Goal: Task Accomplishment & Management: Use online tool/utility

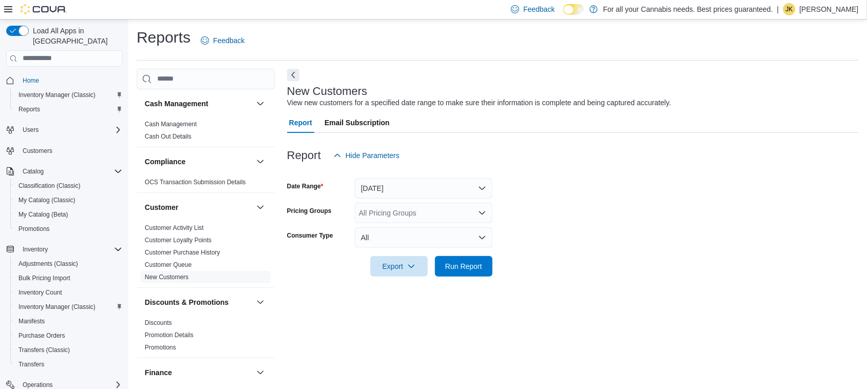
scroll to position [101, 0]
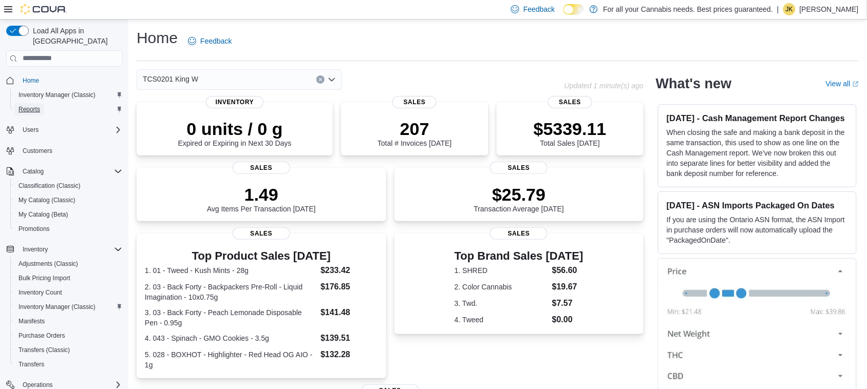
click at [39, 105] on span "Reports" at bounding box center [29, 109] width 22 height 8
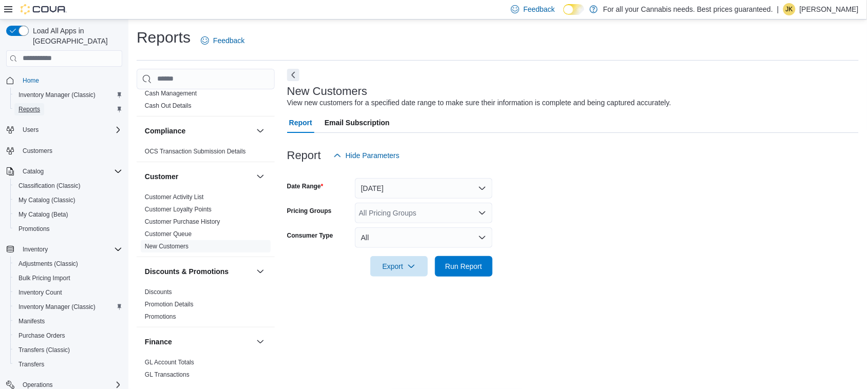
scroll to position [42, 0]
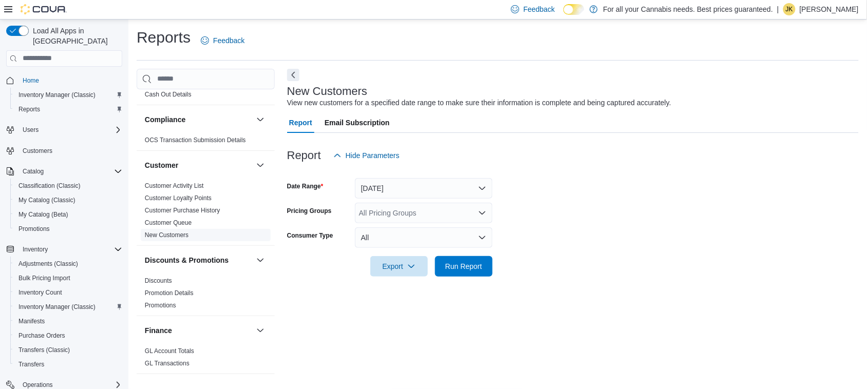
click at [173, 234] on link "New Customers" at bounding box center [167, 235] width 44 height 7
click at [416, 189] on button "Yesterday" at bounding box center [424, 188] width 138 height 21
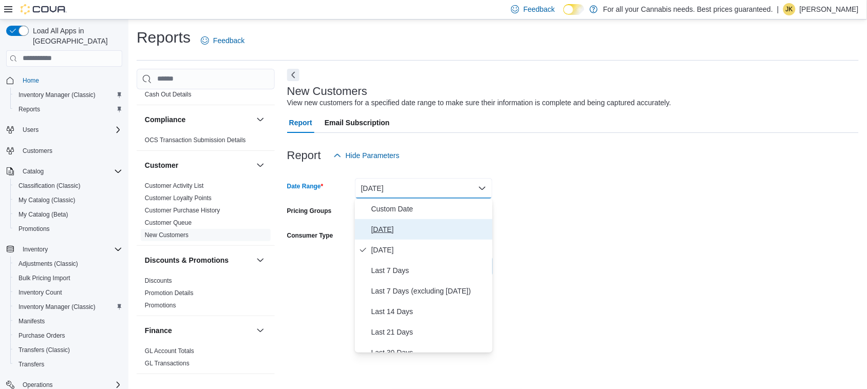
click at [389, 226] on span "Today" at bounding box center [429, 229] width 117 height 12
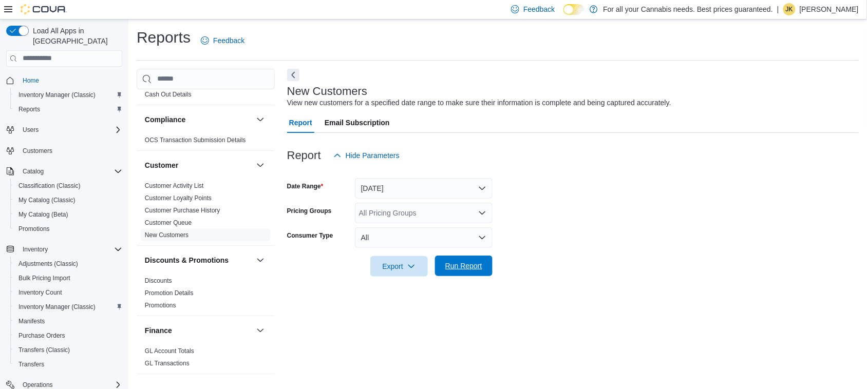
click at [458, 262] on span "Run Report" at bounding box center [463, 266] width 37 height 10
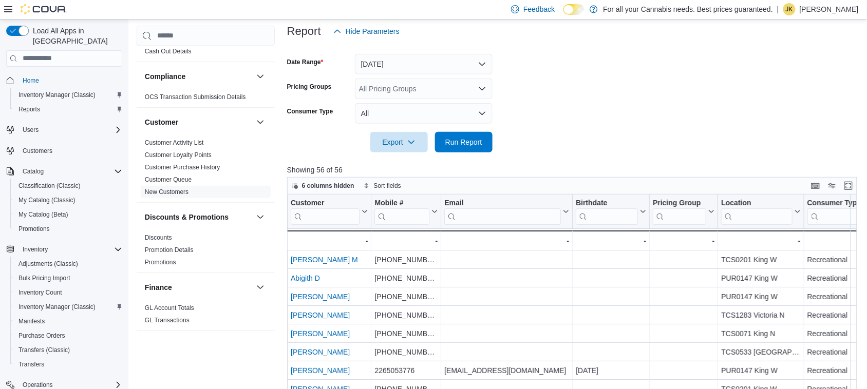
scroll to position [130, 0]
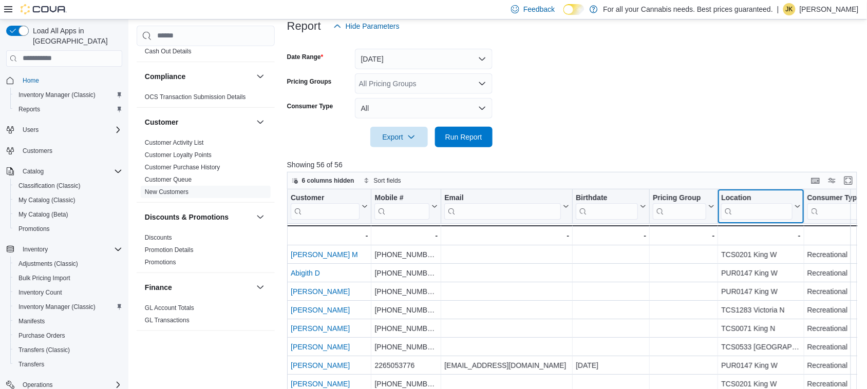
click at [760, 212] on input "search" at bounding box center [756, 211] width 71 height 16
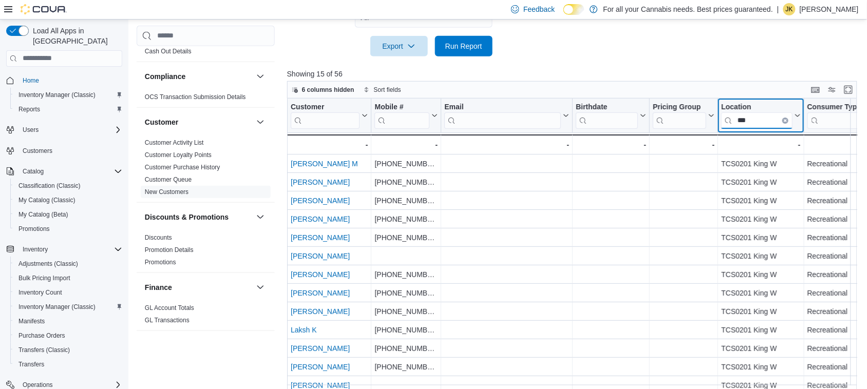
scroll to position [232, 0]
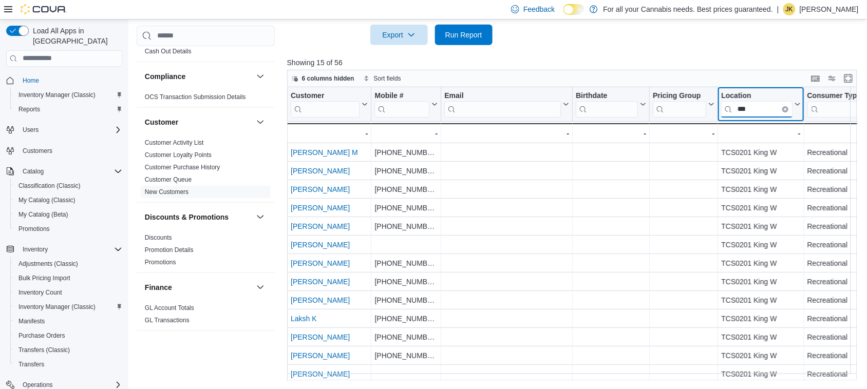
type input "***"
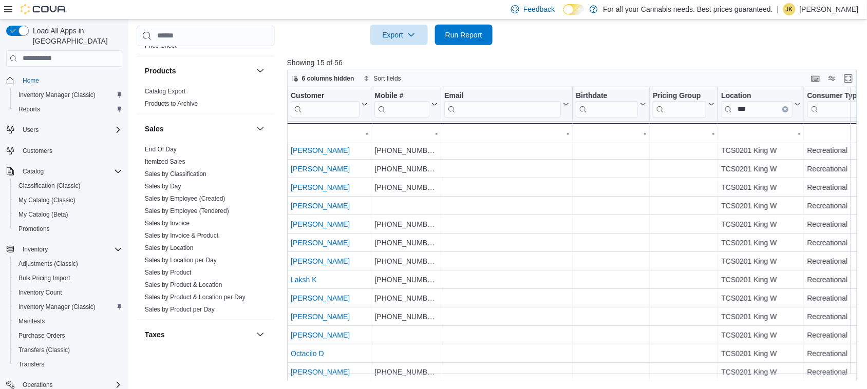
scroll to position [666, 0]
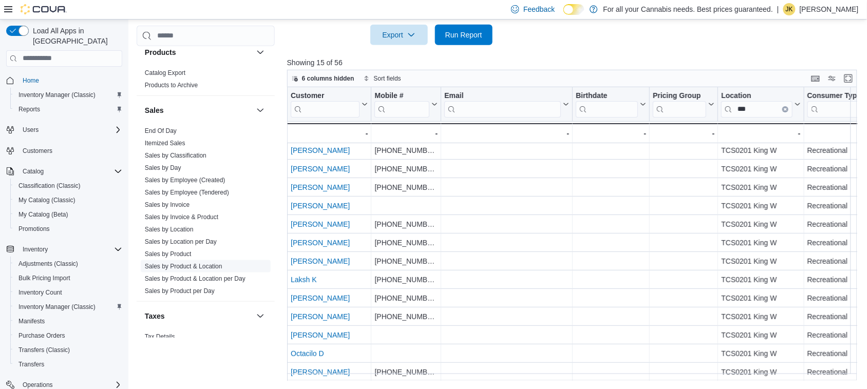
click at [208, 268] on link "Sales by Product & Location" at bounding box center [184, 266] width 78 height 7
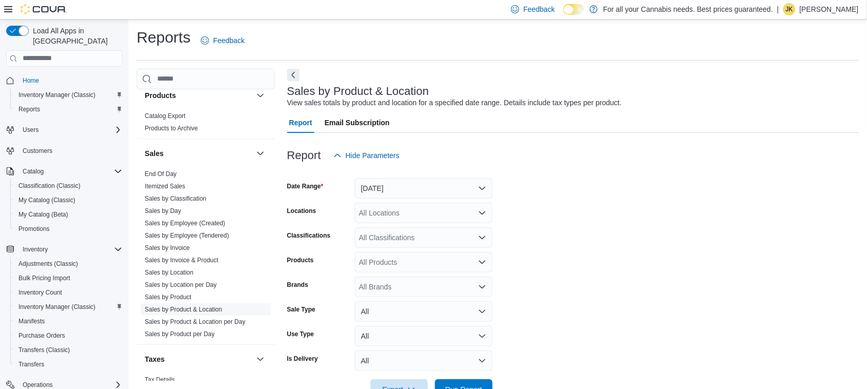
scroll to position [24, 0]
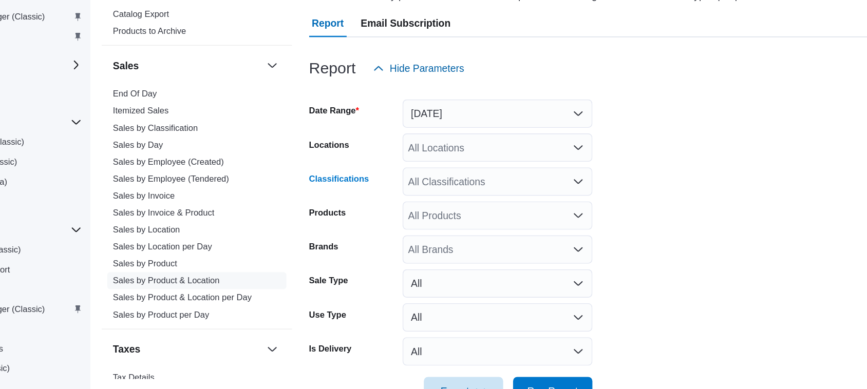
drag, startPoint x: 421, startPoint y: 206, endPoint x: 407, endPoint y: 188, distance: 23.1
click at [407, 188] on form "Date Range Yesterday Locations All Locations Classifications All Classification…" at bounding box center [572, 260] width 571 height 234
click at [634, 128] on div "Report Hide Parameters" at bounding box center [572, 132] width 571 height 21
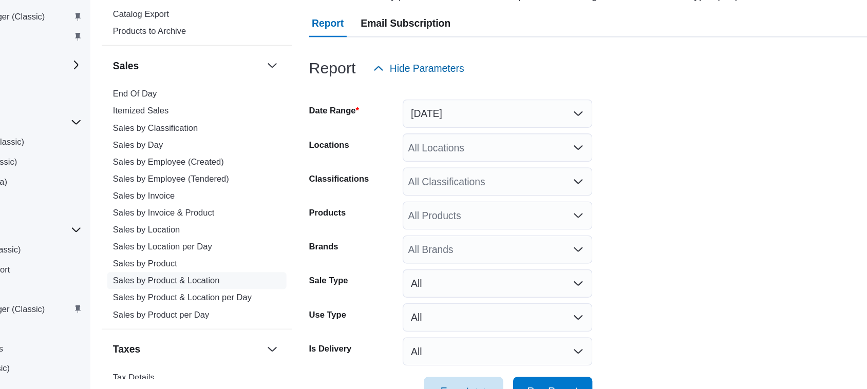
click at [634, 128] on div "Report Hide Parameters" at bounding box center [572, 132] width 571 height 21
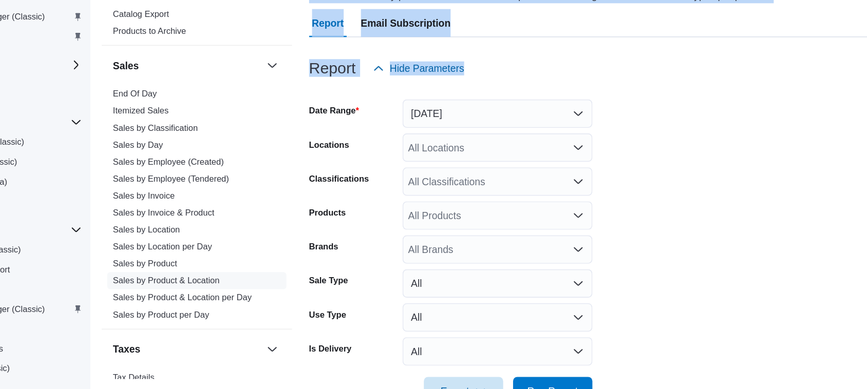
scroll to position [0, 0]
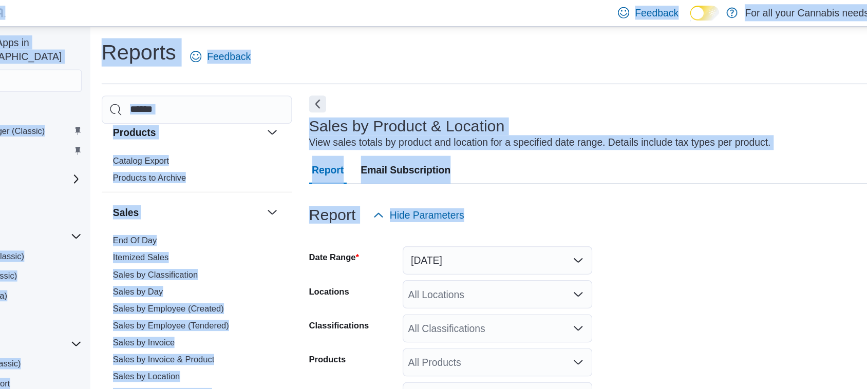
drag, startPoint x: 634, startPoint y: 128, endPoint x: 589, endPoint y: -30, distance: 164.3
click at [589, 0] on html "Feedback Dark Mode For all your Cannabis needs. Best prices guaranteed. | JK Je…" at bounding box center [433, 194] width 867 height 389
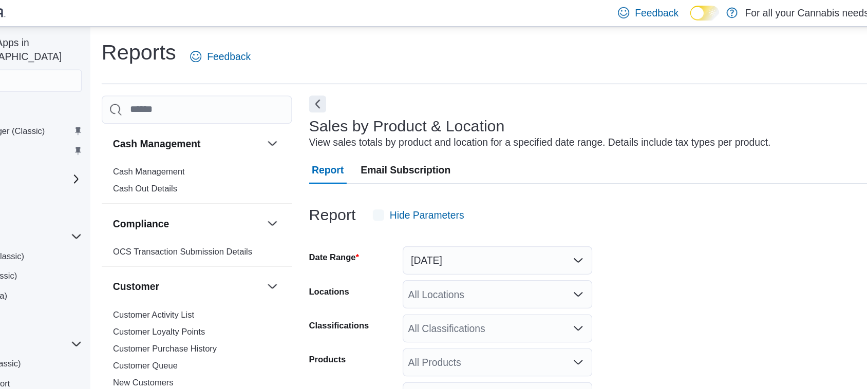
scroll to position [24, 0]
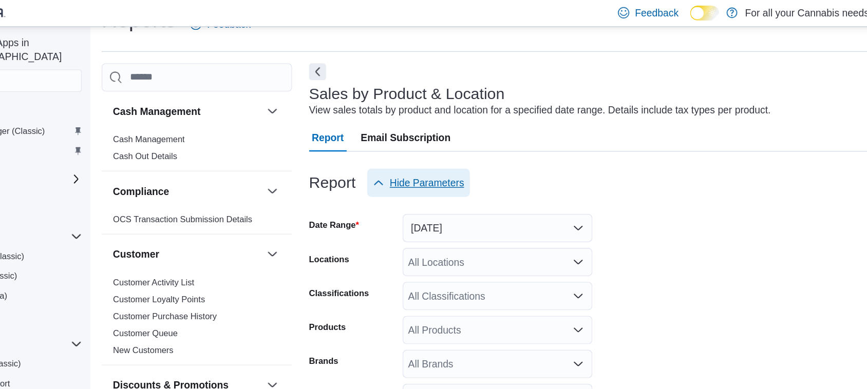
click at [387, 124] on span "Hide Parameters" at bounding box center [366, 132] width 66 height 21
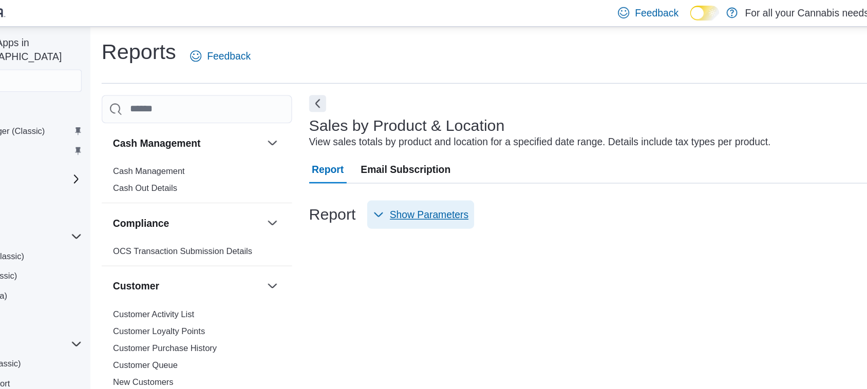
scroll to position [1, 0]
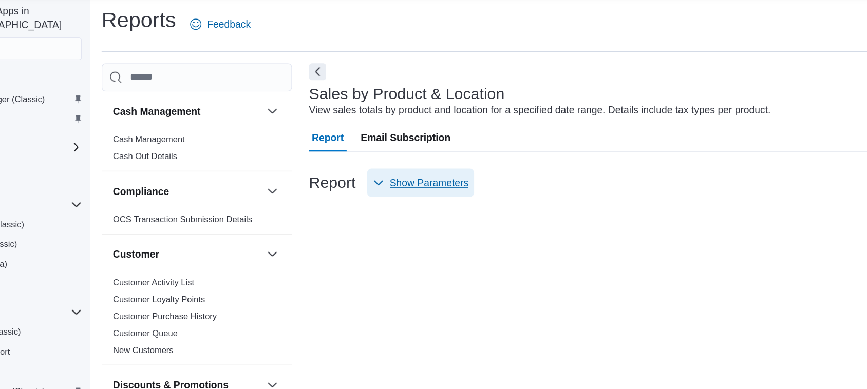
drag, startPoint x: 387, startPoint y: 124, endPoint x: 387, endPoint y: 147, distance: 23.1
click at [387, 147] on span "Show Parameters" at bounding box center [367, 155] width 69 height 21
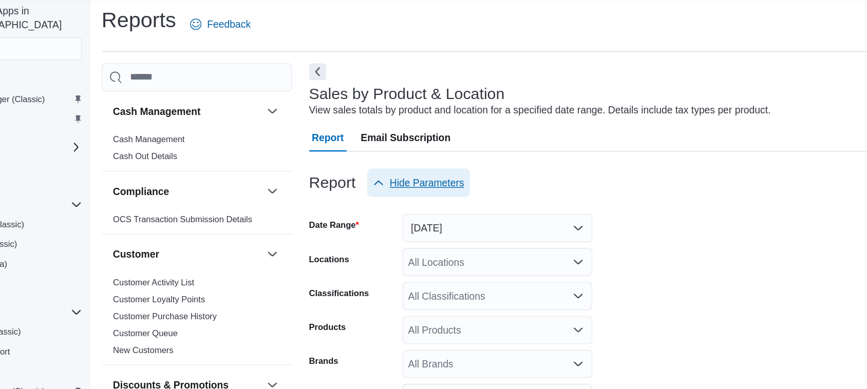
click at [387, 147] on span "Hide Parameters" at bounding box center [366, 155] width 66 height 21
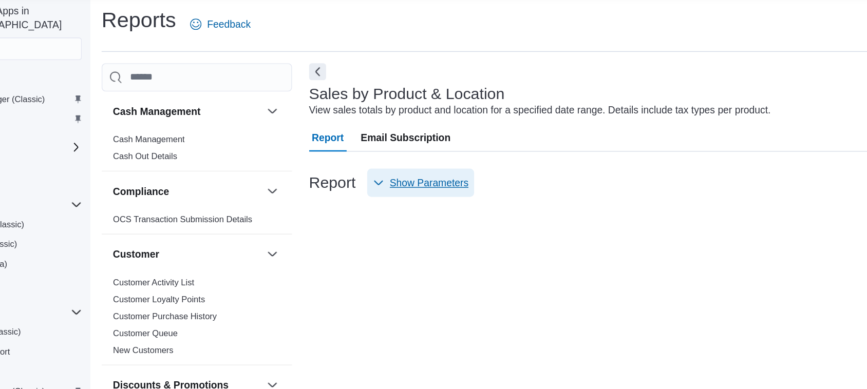
click at [387, 147] on span "Show Parameters" at bounding box center [367, 155] width 69 height 21
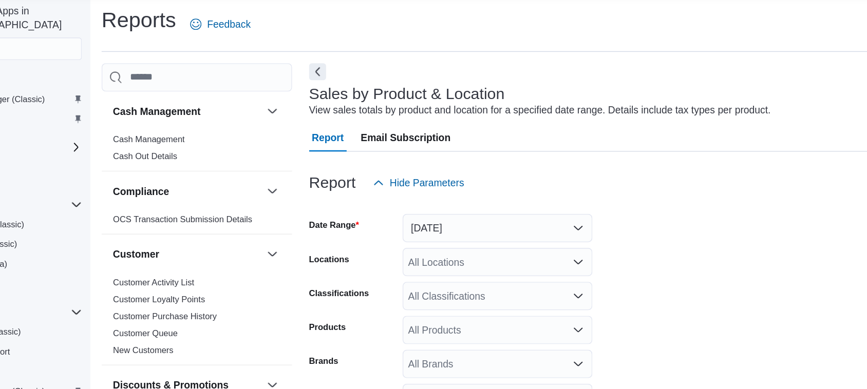
click at [535, 161] on div "Report Hide Parameters" at bounding box center [572, 155] width 571 height 21
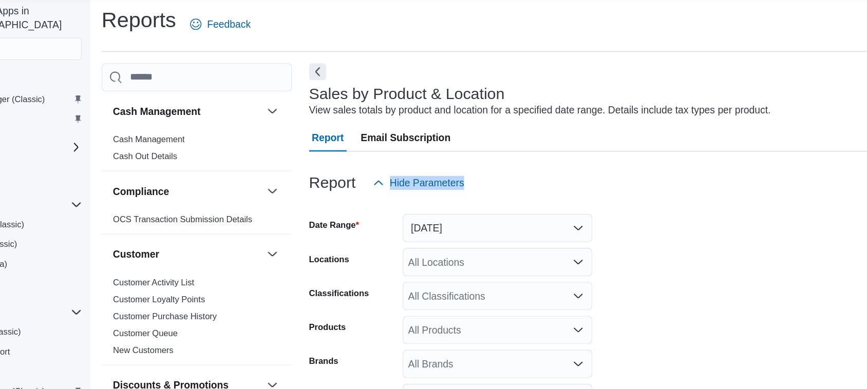
click at [535, 161] on div "Report Hide Parameters" at bounding box center [572, 155] width 571 height 21
drag, startPoint x: 566, startPoint y: 154, endPoint x: 204, endPoint y: 56, distance: 374.9
drag, startPoint x: 204, startPoint y: 56, endPoint x: 481, endPoint y: 34, distance: 277.6
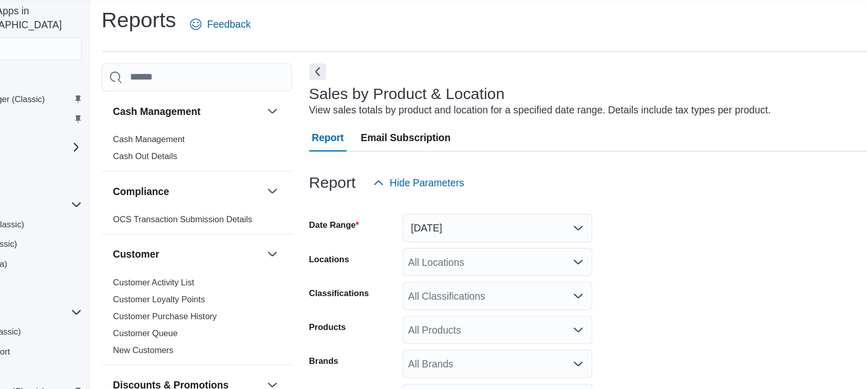
click at [481, 34] on div "Reports Feedback" at bounding box center [498, 40] width 722 height 27
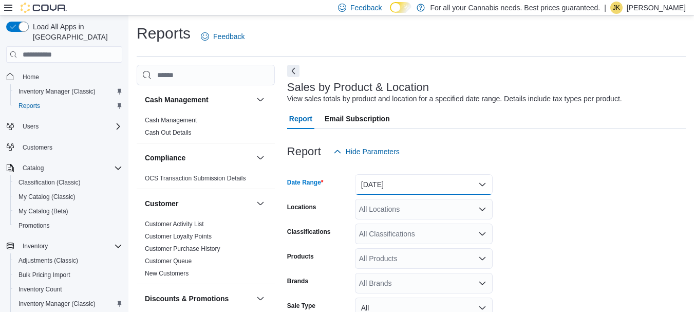
click at [374, 182] on button "Yesterday" at bounding box center [424, 184] width 138 height 21
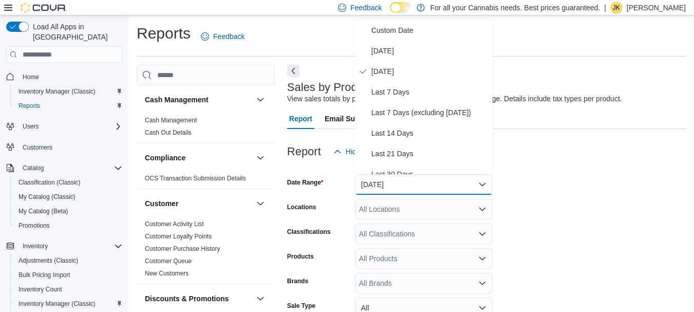
click at [581, 71] on div "Sales by Product & Location View sales totals by product and location for a spe…" at bounding box center [486, 237] width 398 height 344
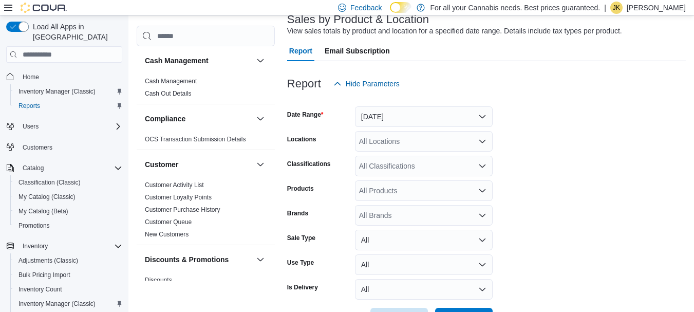
scroll to position [77, 0]
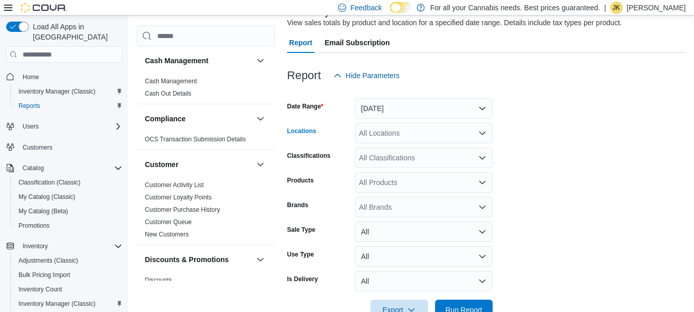
click at [377, 134] on div "All Locations" at bounding box center [424, 133] width 138 height 21
type input "***"
click at [388, 148] on span "TCS0201 King W" at bounding box center [409, 150] width 55 height 10
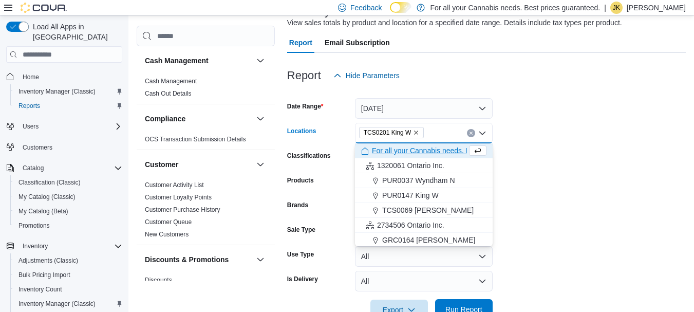
click at [460, 307] on span "Run Report" at bounding box center [463, 309] width 37 height 10
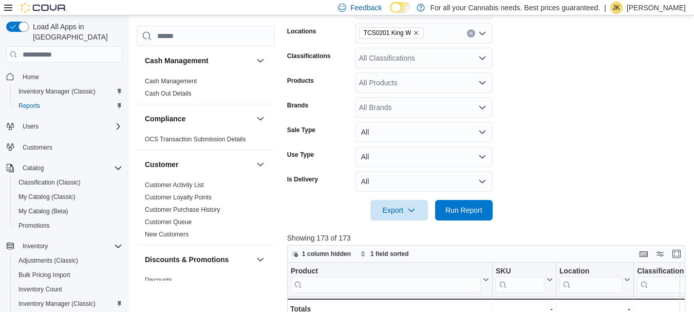
scroll to position [367, 0]
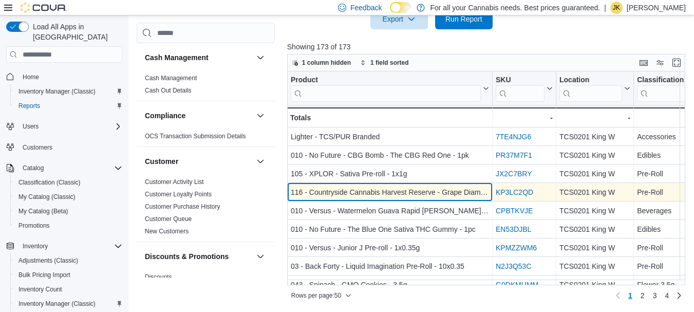
click at [325, 193] on div "116 - Countryside Cannabis Harvest Reserve - Grape Diamonds Pre-Roll - 1x1g" at bounding box center [390, 192] width 198 height 12
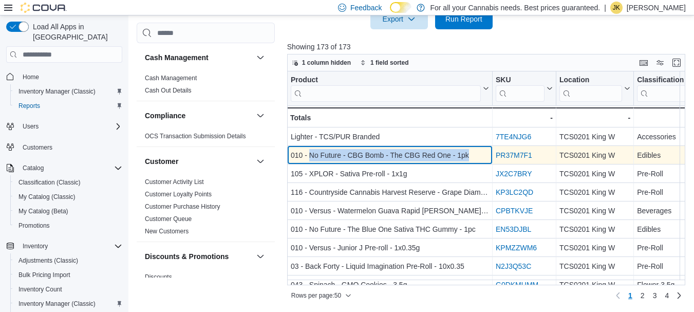
drag, startPoint x: 309, startPoint y: 156, endPoint x: 470, endPoint y: 157, distance: 161.2
click at [470, 157] on div "010 - No Future - CBG Bomb - The CBG Red One - 1pk" at bounding box center [390, 155] width 198 height 12
copy div "No Future - CBG Bomb - The CBG Red One - 1pk"
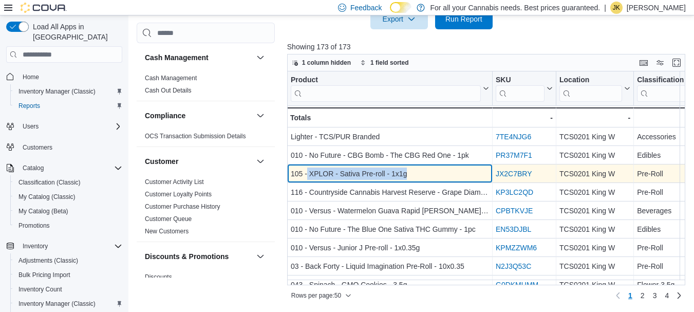
drag, startPoint x: 307, startPoint y: 172, endPoint x: 407, endPoint y: 174, distance: 100.1
click at [407, 174] on div "105 - XPLOR - Sativa Pre-roll - 1x1g" at bounding box center [390, 174] width 198 height 12
copy div "XPLOR - Sativa Pre-roll - 1x1g"
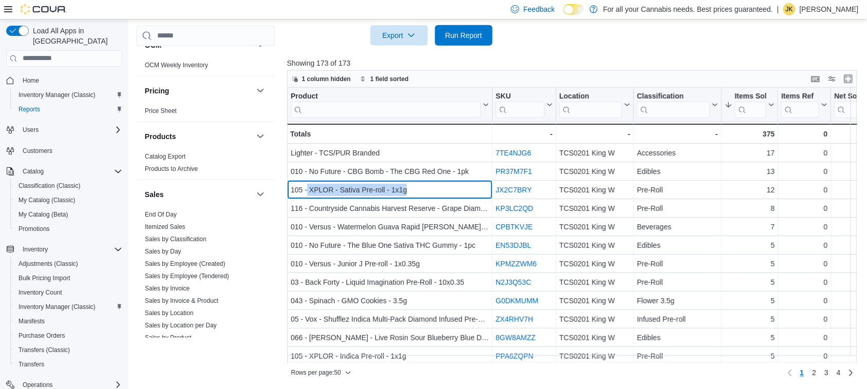
scroll to position [688, 0]
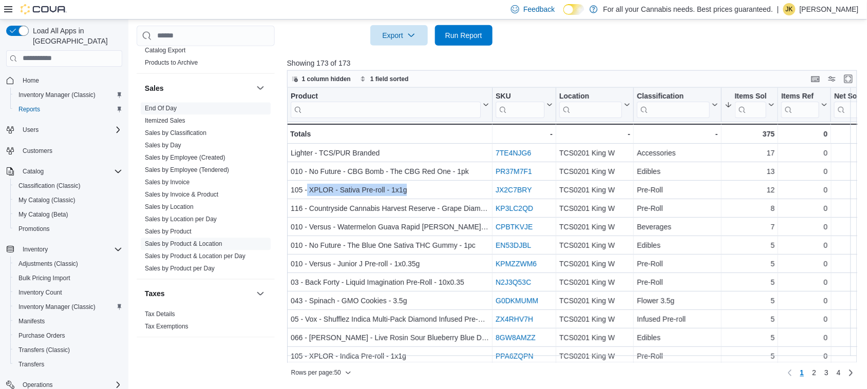
click at [155, 105] on link "End Of Day" at bounding box center [161, 108] width 32 height 7
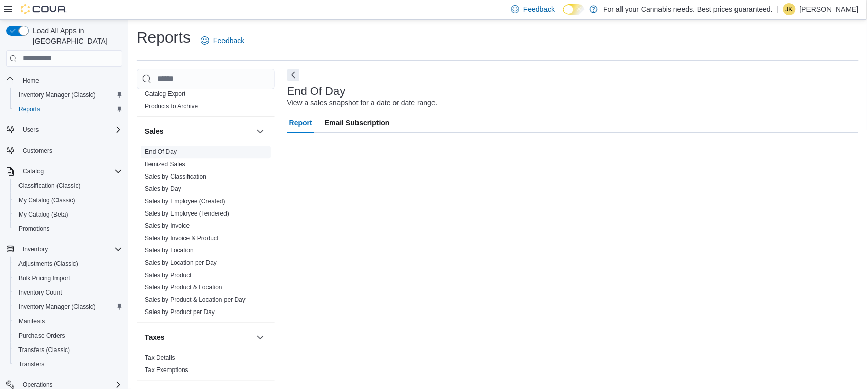
scroll to position [1, 0]
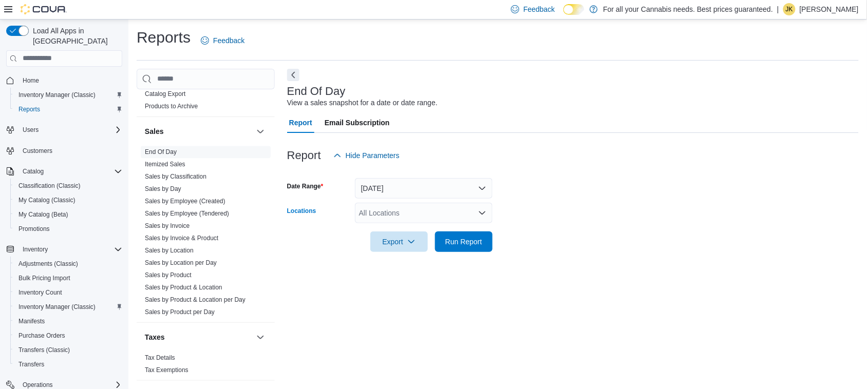
click at [414, 215] on div "All Locations" at bounding box center [424, 213] width 138 height 21
type input "***"
click at [418, 228] on span "TCS0201 King W" at bounding box center [409, 230] width 55 height 10
click at [593, 232] on form "Date Range Today Locations TCS0201 King W Export Run Report" at bounding box center [572, 209] width 571 height 86
click at [399, 240] on span "Export" at bounding box center [398, 241] width 45 height 21
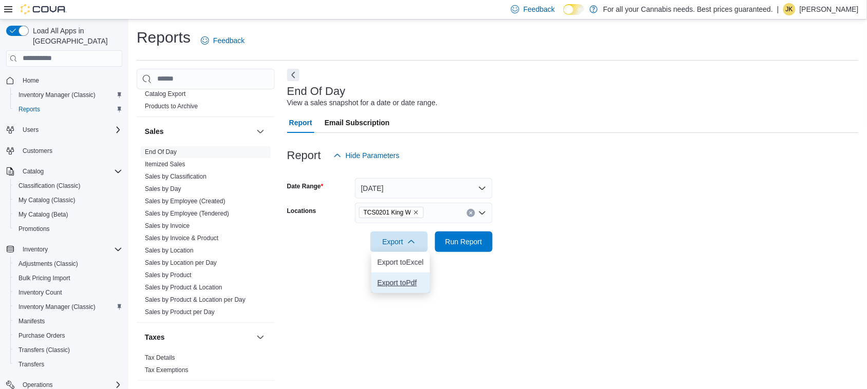
click at [409, 285] on span "Export to Pdf" at bounding box center [400, 283] width 46 height 8
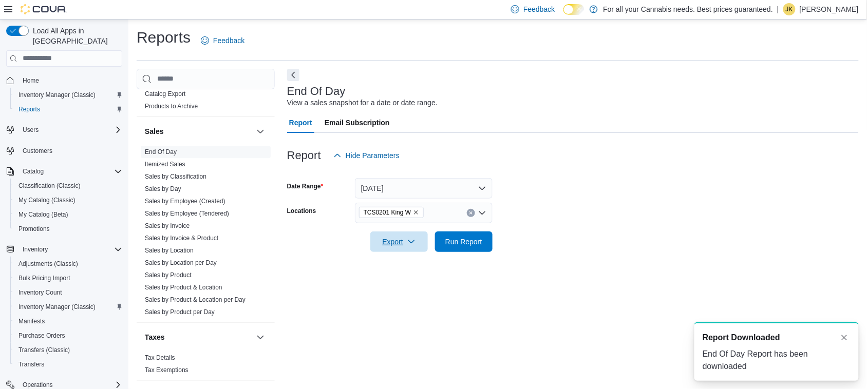
scroll to position [0, 0]
